Goal: Find specific page/section

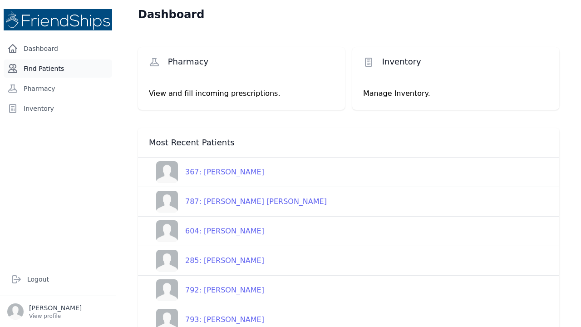
click at [50, 68] on link "Find Patients" at bounding box center [58, 68] width 109 height 18
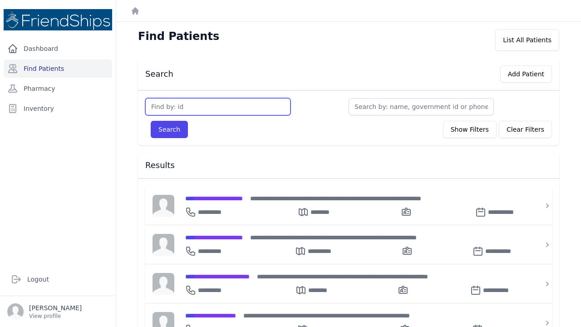
click at [185, 108] on input "text" at bounding box center [217, 106] width 145 height 17
type input "588"
click at [169, 129] on button "Search" at bounding box center [169, 129] width 37 height 17
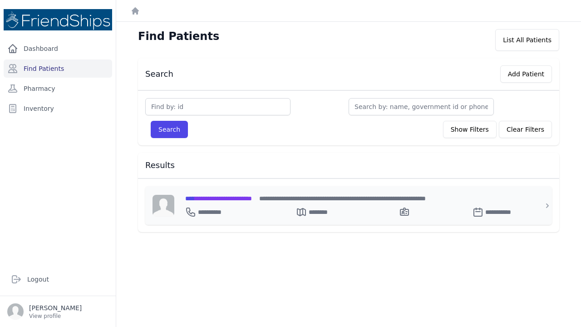
click at [209, 198] on span "**********" at bounding box center [218, 198] width 67 height 6
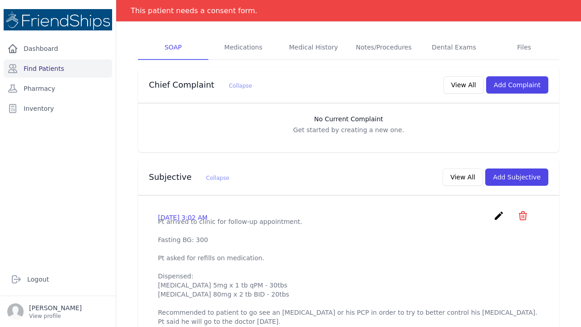
scroll to position [154, 0]
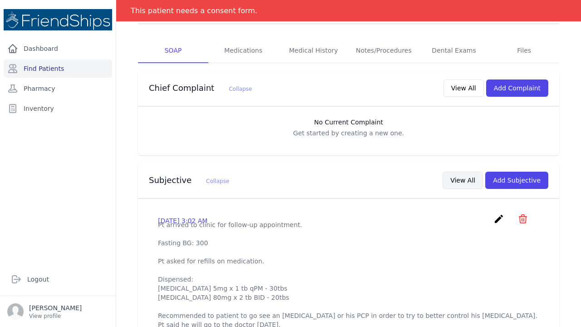
click at [471, 172] on button "View All" at bounding box center [463, 180] width 40 height 17
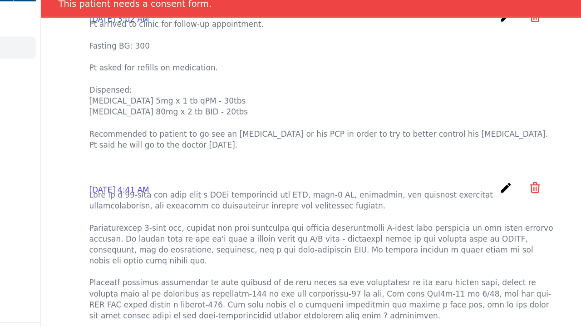
scroll to position [75, 0]
